Goal: Find specific page/section: Find specific page/section

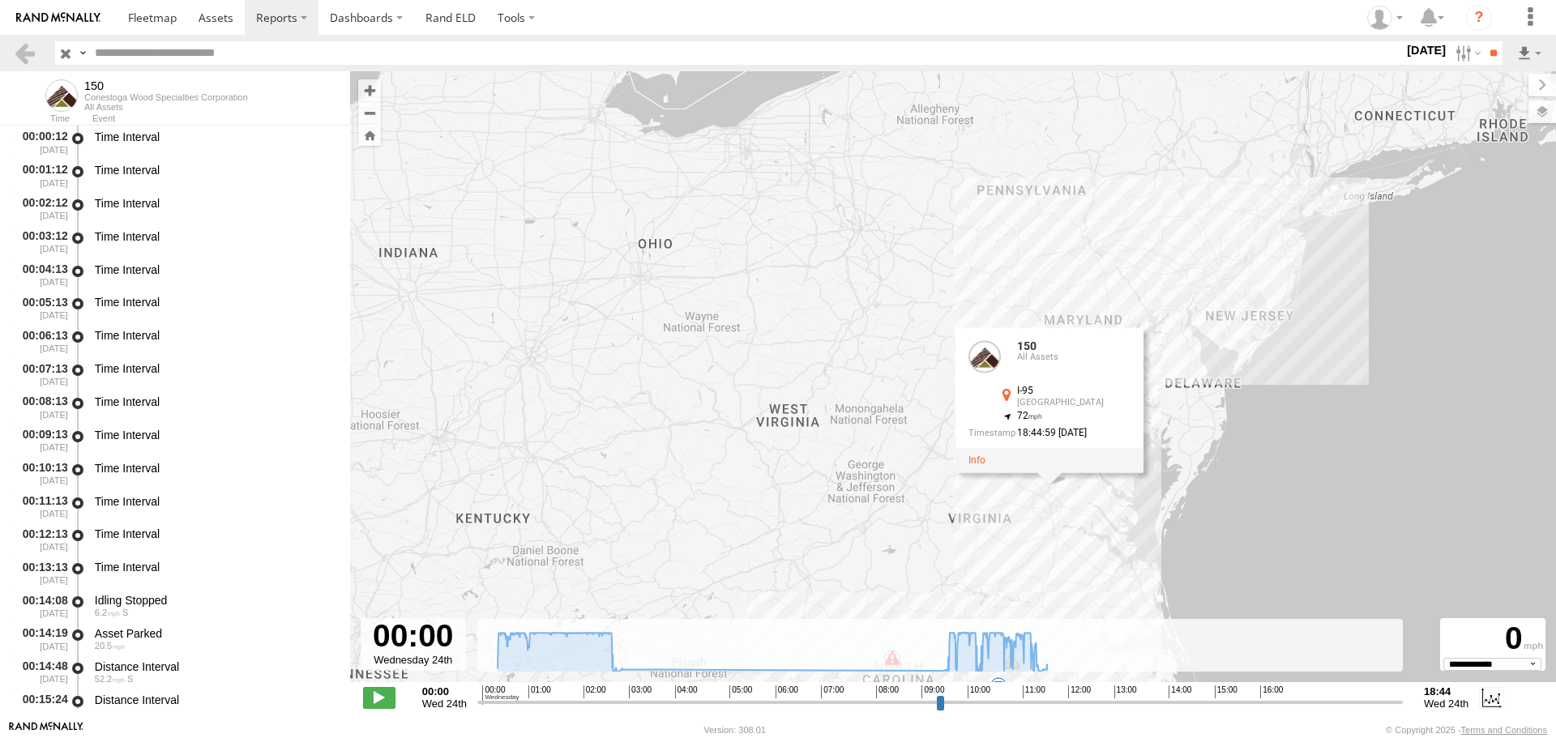
select select "**********"
click at [131, 13] on span at bounding box center [152, 17] width 49 height 15
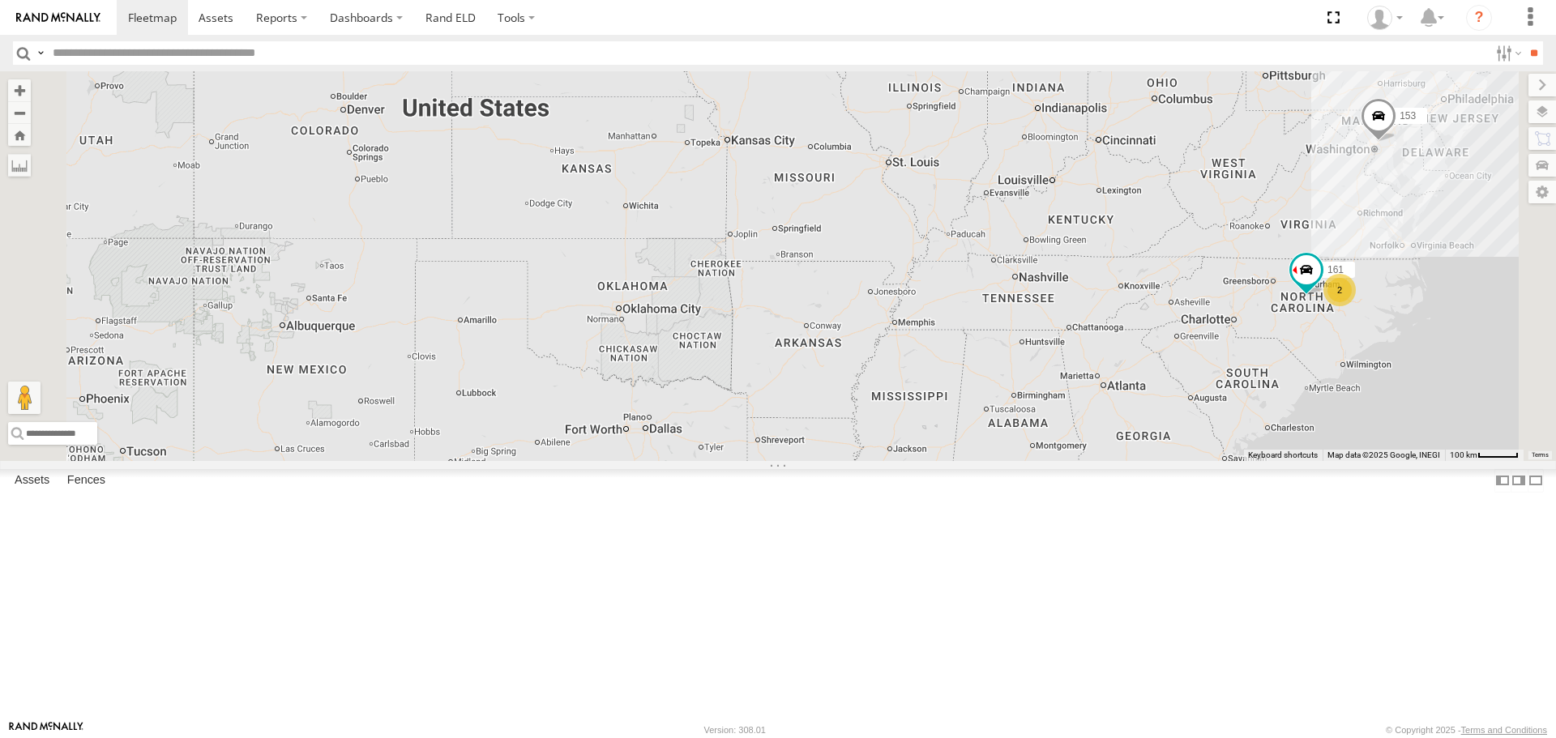
click at [0, 0] on span at bounding box center [0, 0] width 0 height 0
